Goal: Transaction & Acquisition: Purchase product/service

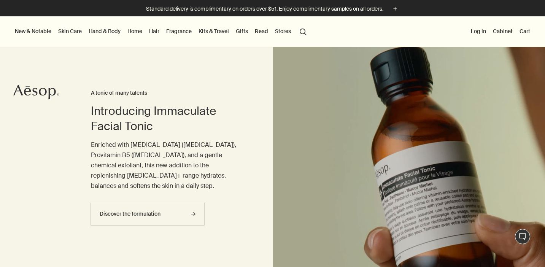
click at [136, 30] on link "Home" at bounding box center [135, 31] width 18 height 10
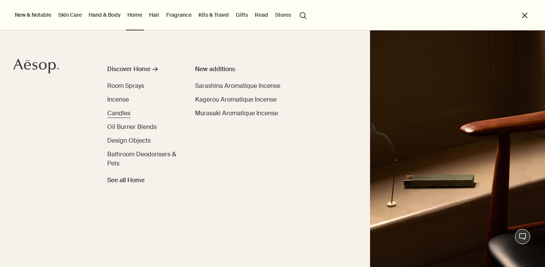
click at [124, 117] on link "Candles" at bounding box center [118, 113] width 23 height 9
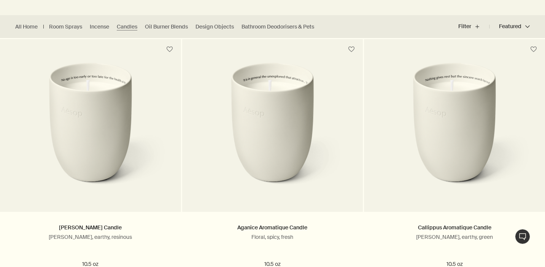
scroll to position [203, 0]
click at [530, 63] on div at bounding box center [272, 63] width 545 height 0
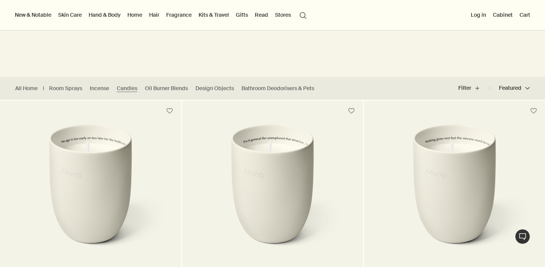
scroll to position [139, 0]
